Goal: Task Accomplishment & Management: Use online tool/utility

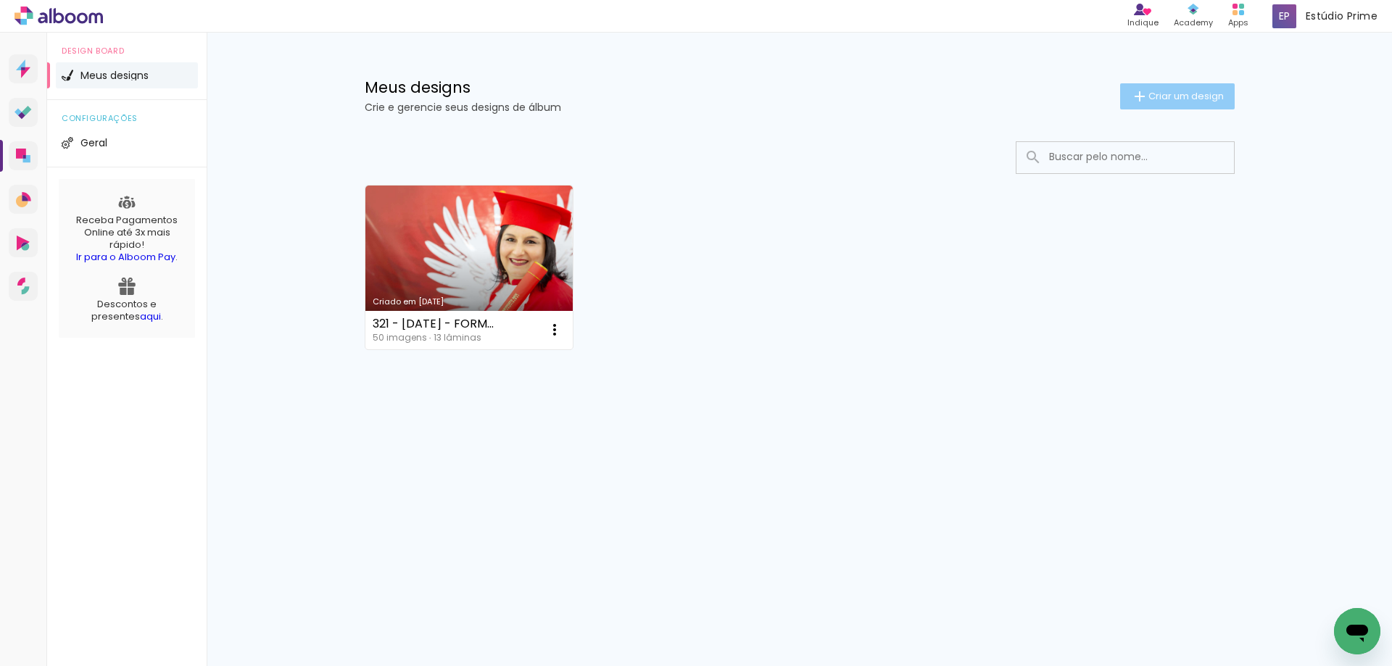
click at [1204, 101] on span "Criar um design" at bounding box center [1185, 95] width 75 height 9
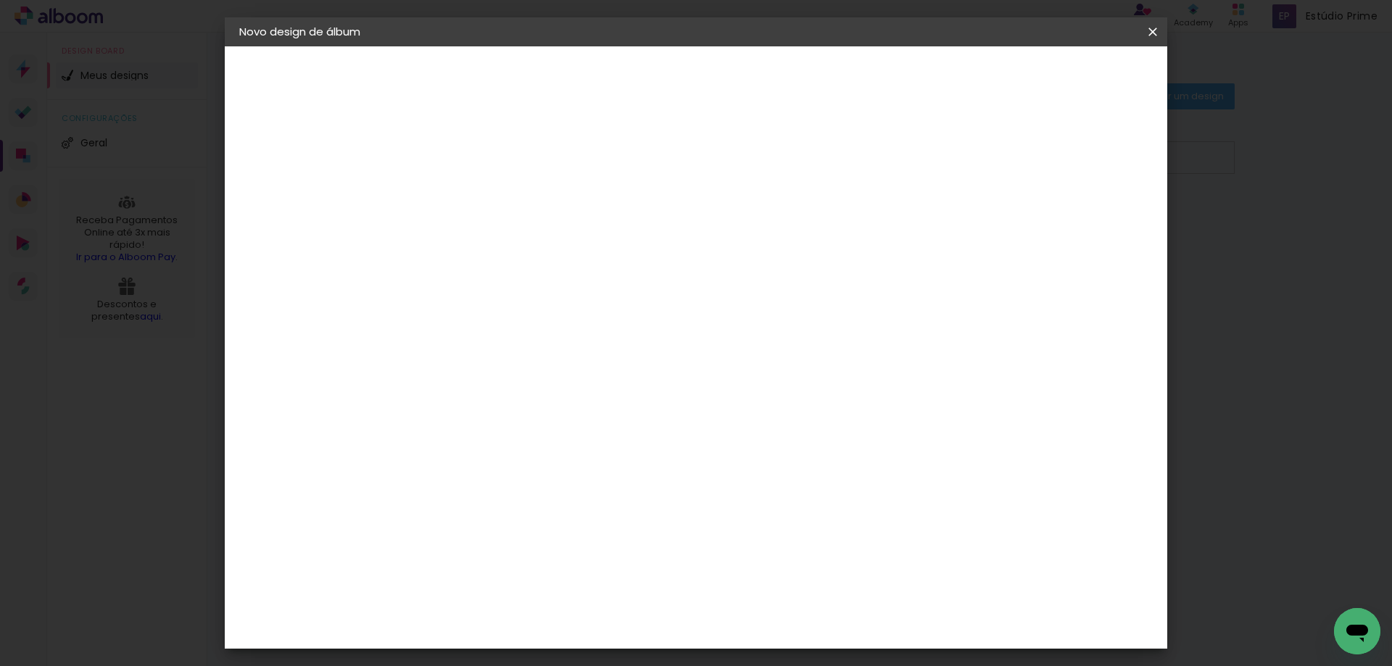
click at [476, 200] on input at bounding box center [476, 194] width 0 height 22
type input "Manu"
type paper-input "Manu"
click at [0, 0] on slot "Avançar" at bounding box center [0, 0] width 0 height 0
click at [0, 0] on slot "Tamanho Livre" at bounding box center [0, 0] width 0 height 0
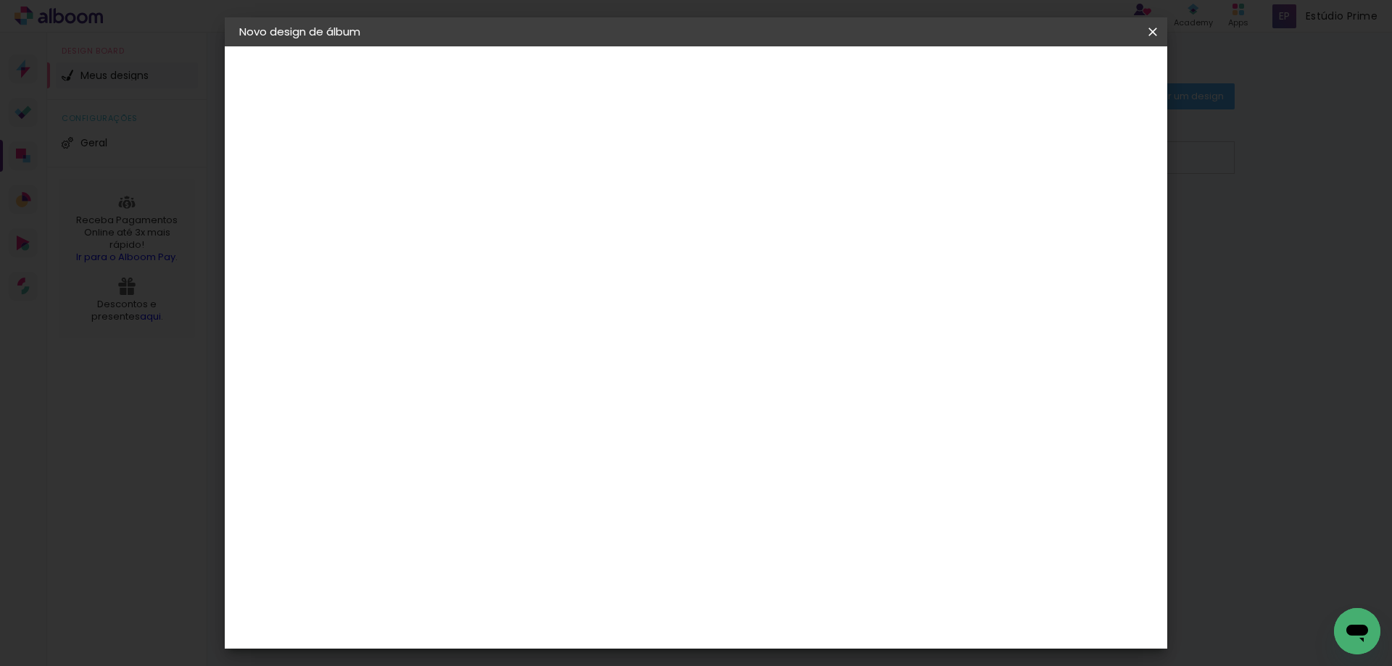
click at [748, 223] on paper-item "Tamanho Livre" at bounding box center [678, 220] width 139 height 32
click at [747, 86] on paper-button "Avançar" at bounding box center [711, 77] width 71 height 25
click at [1149, 25] on iron-icon at bounding box center [1152, 32] width 17 height 14
click at [1155, 30] on iron-icon at bounding box center [1152, 32] width 17 height 14
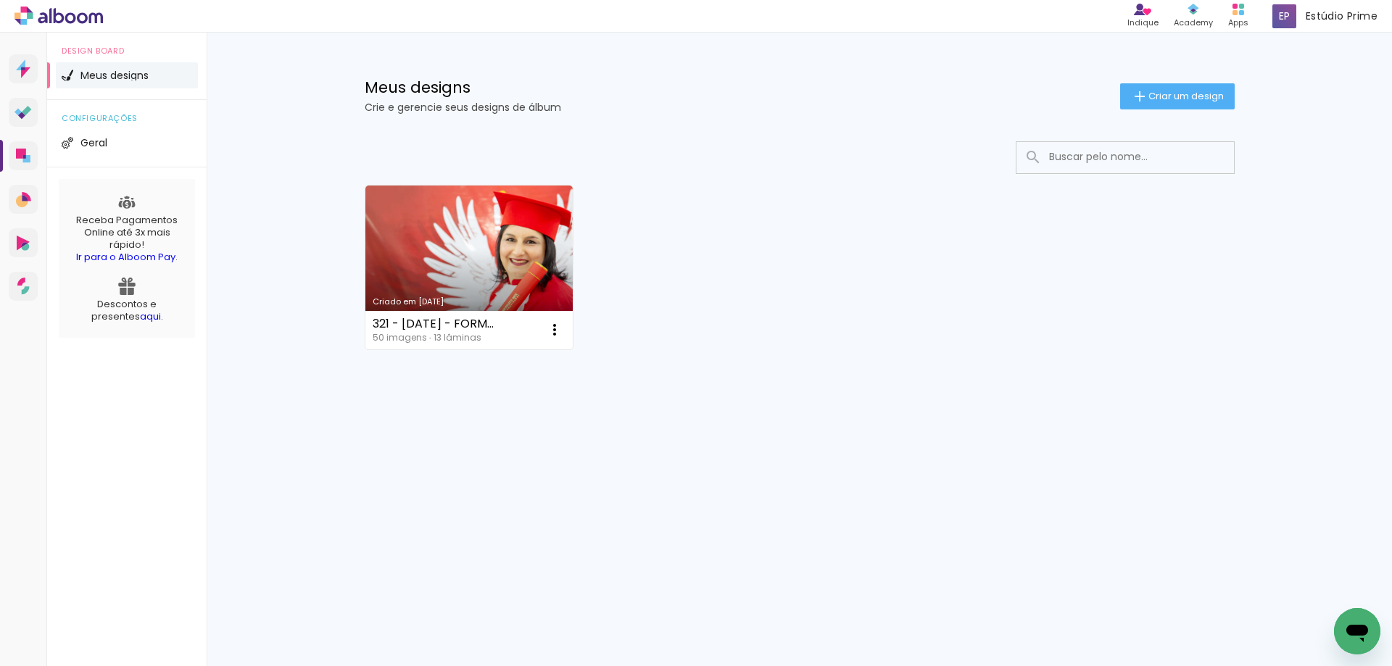
click at [35, 14] on icon at bounding box center [58, 16] width 88 height 19
click at [62, 12] on icon at bounding box center [58, 16] width 88 height 19
click at [29, 60] on icon at bounding box center [23, 68] width 14 height 19
